Goal: Task Accomplishment & Management: Manage account settings

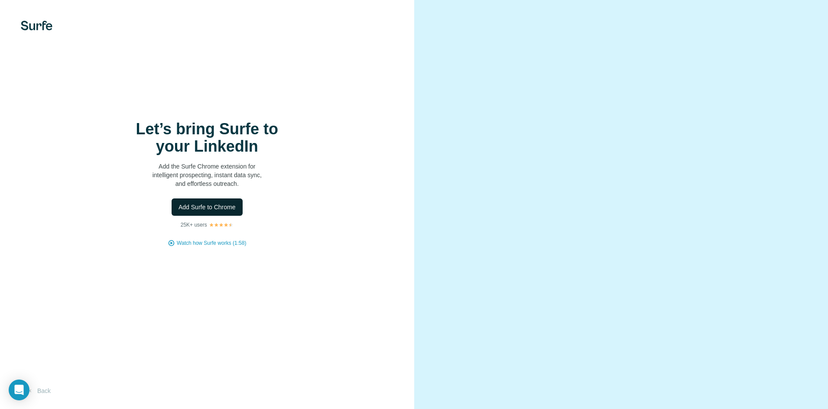
click at [237, 210] on button "Add Surfe to Chrome" at bounding box center [207, 206] width 71 height 17
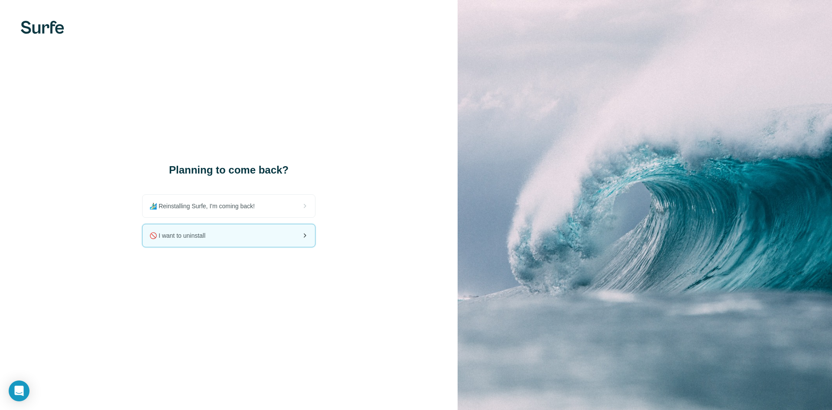
click at [286, 230] on div "🚫 I want to uninstall" at bounding box center [229, 235] width 172 height 23
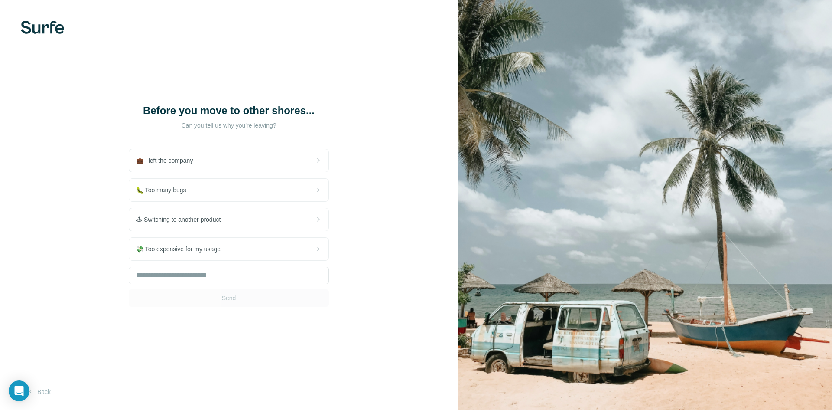
click at [261, 204] on div "💼 I left the company 🐛 Too many bugs 🕹 Switching to another product 💸 Too expen…" at bounding box center [229, 228] width 200 height 158
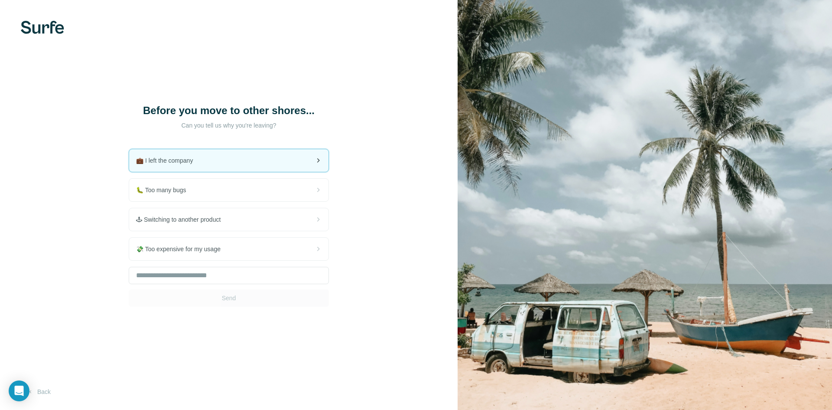
click at [252, 163] on div "💼 I left the company" at bounding box center [228, 160] width 199 height 23
